Goal: Navigation & Orientation: Find specific page/section

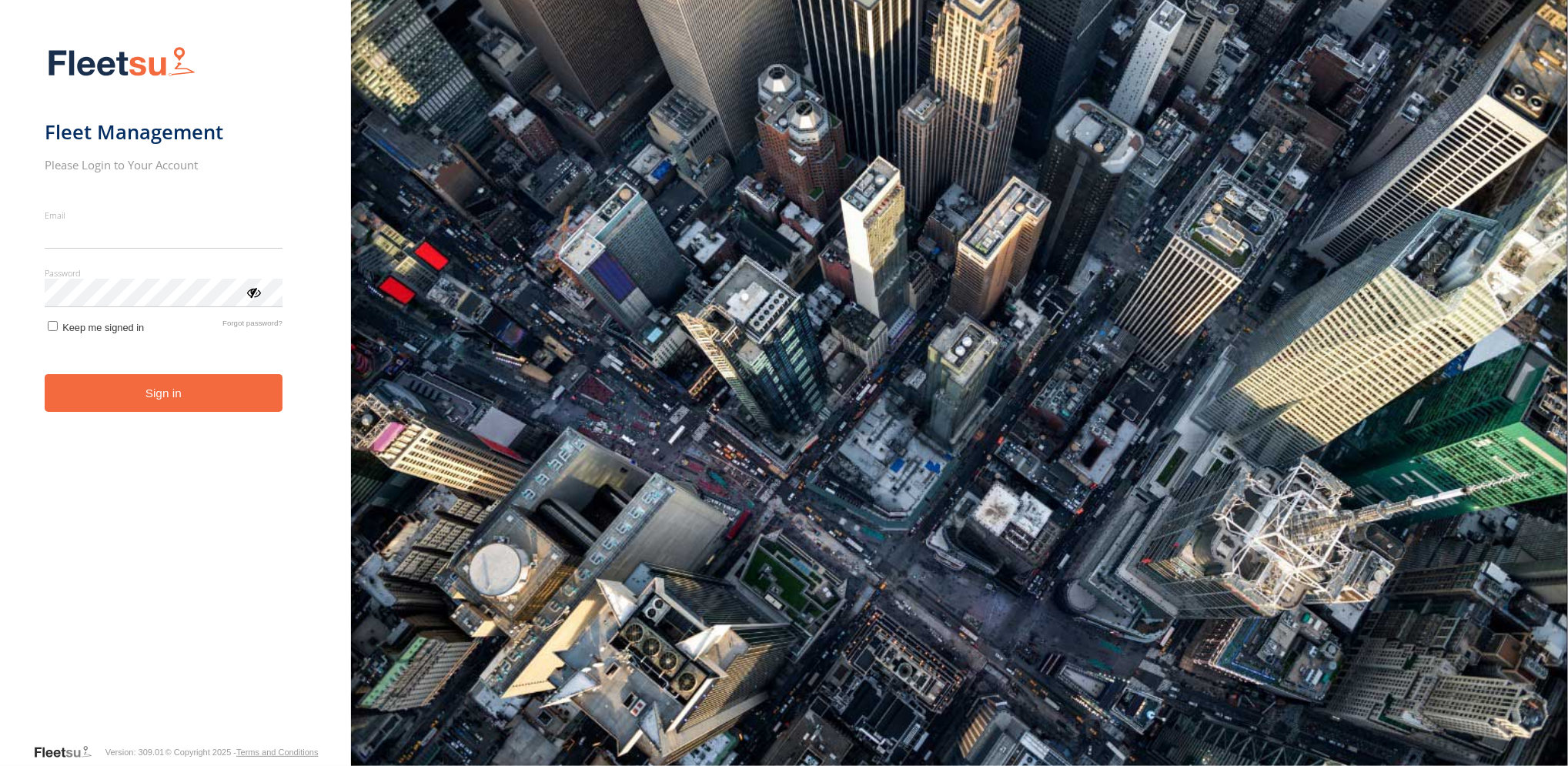
type input "**********"
click at [186, 403] on button "Sign in" at bounding box center [164, 393] width 238 height 38
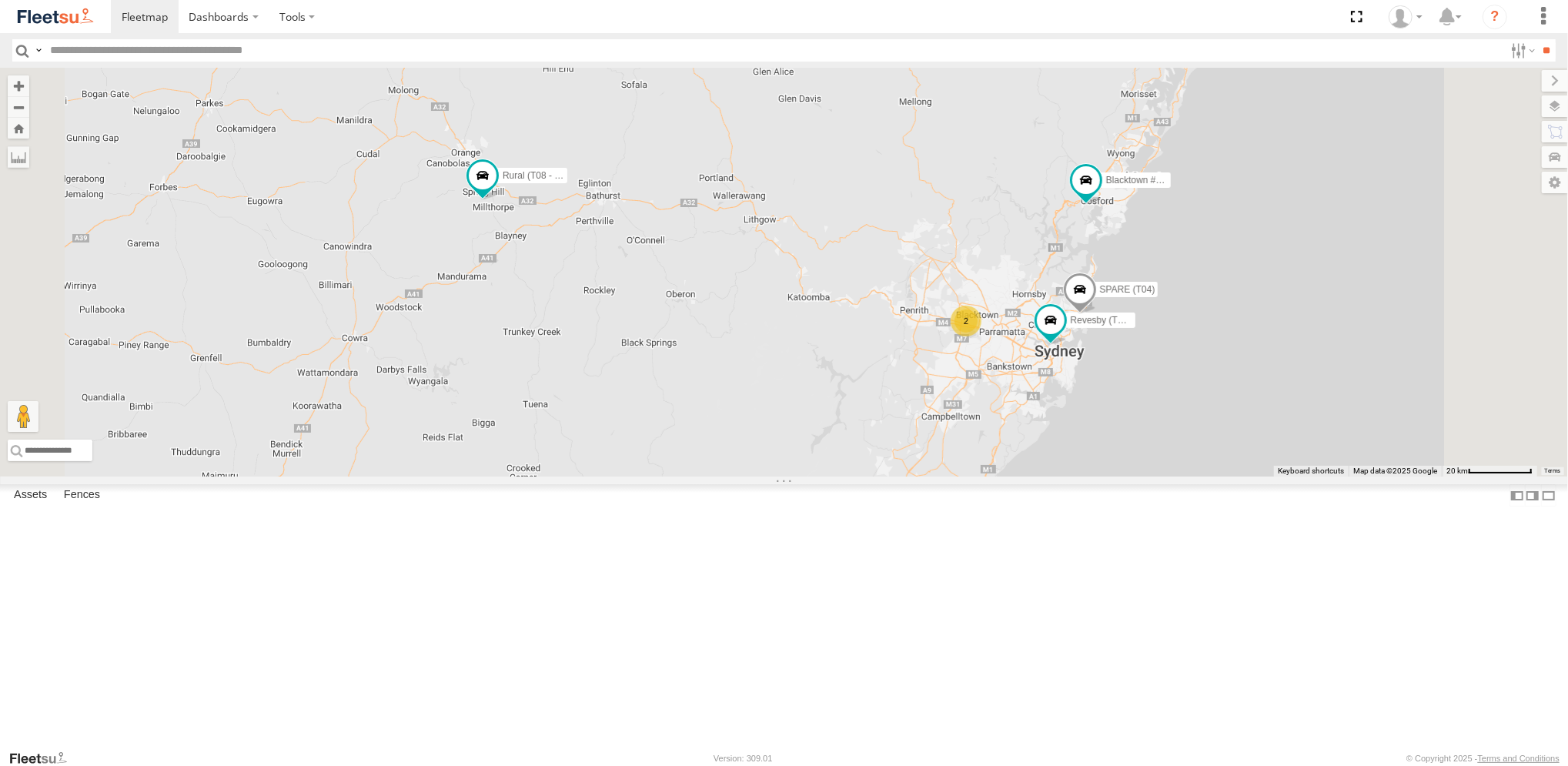
click at [0, 0] on span at bounding box center [0, 0] width 0 height 0
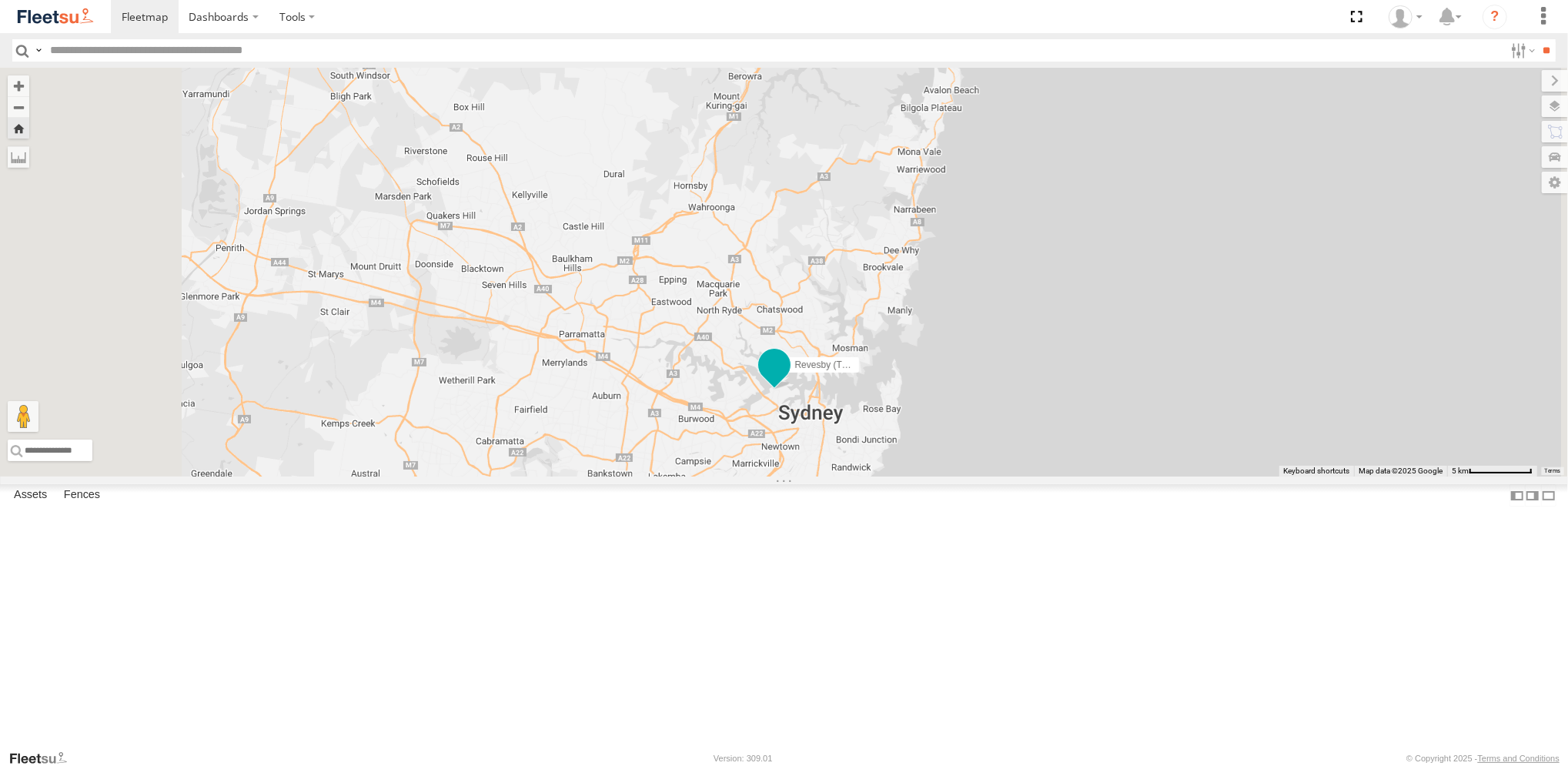
click at [791, 388] on span at bounding box center [774, 367] width 34 height 41
